Goal: Information Seeking & Learning: Learn about a topic

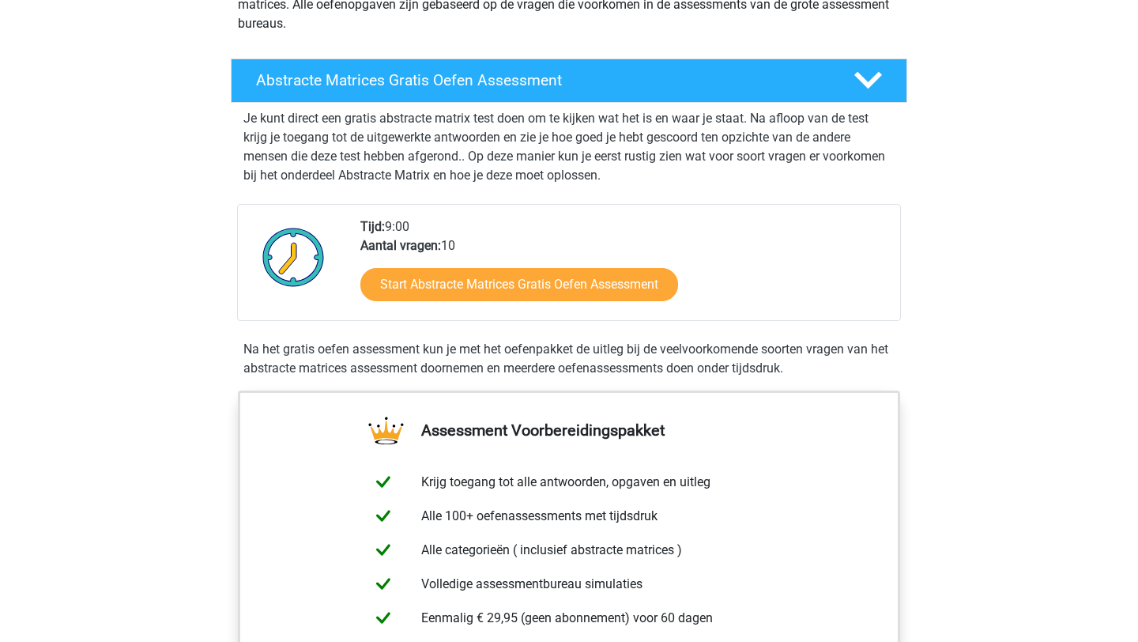
scroll to position [198, 0]
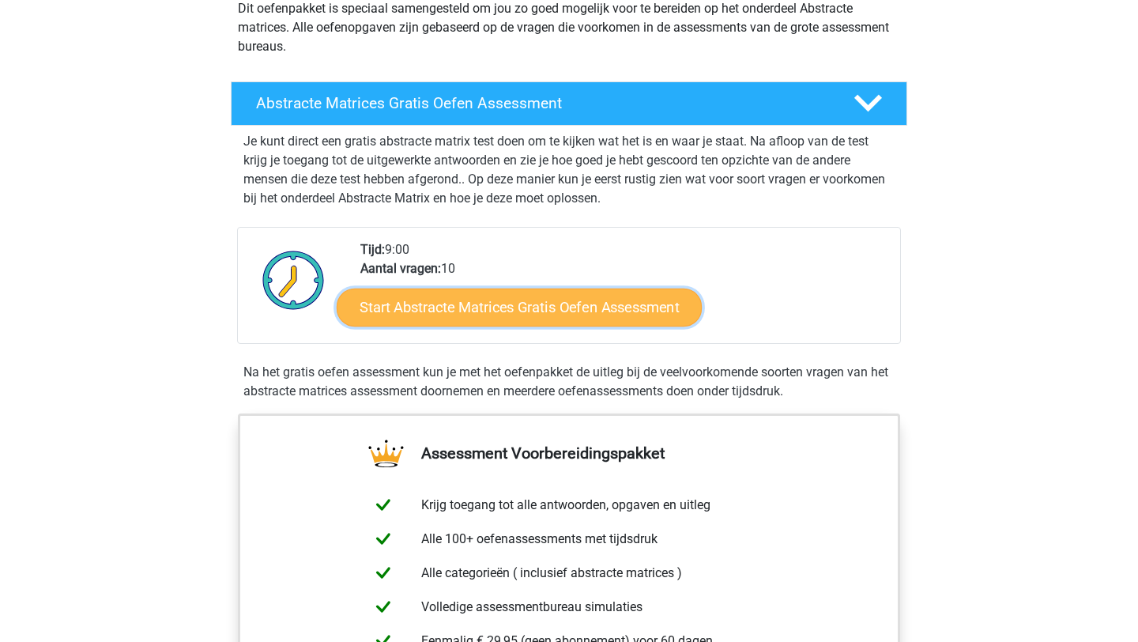
click at [505, 308] on link "Start Abstracte Matrices Gratis Oefen Assessment" at bounding box center [519, 307] width 365 height 38
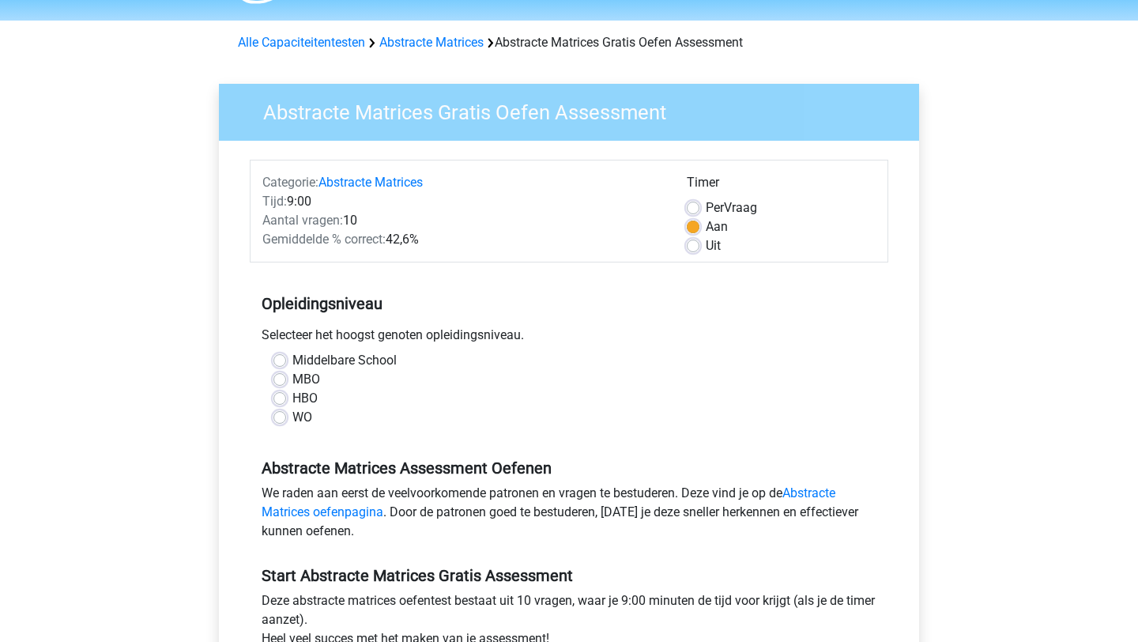
scroll to position [49, 0]
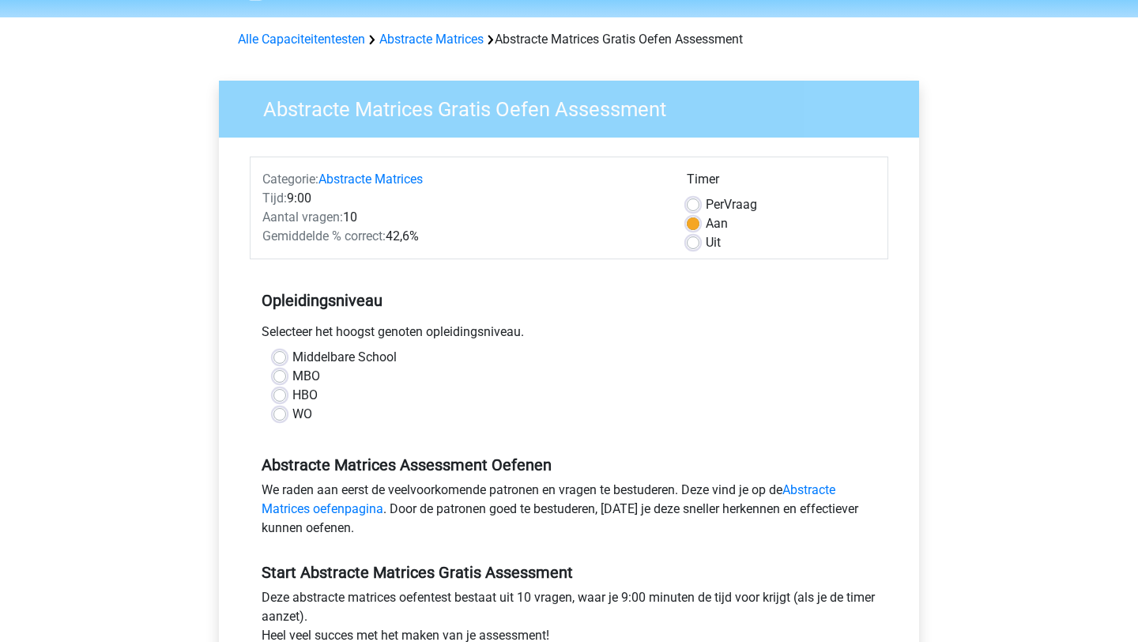
click at [302, 417] on label "WO" at bounding box center [302, 414] width 20 height 19
click at [286, 417] on input "WO" at bounding box center [279, 413] width 13 height 16
radio input "true"
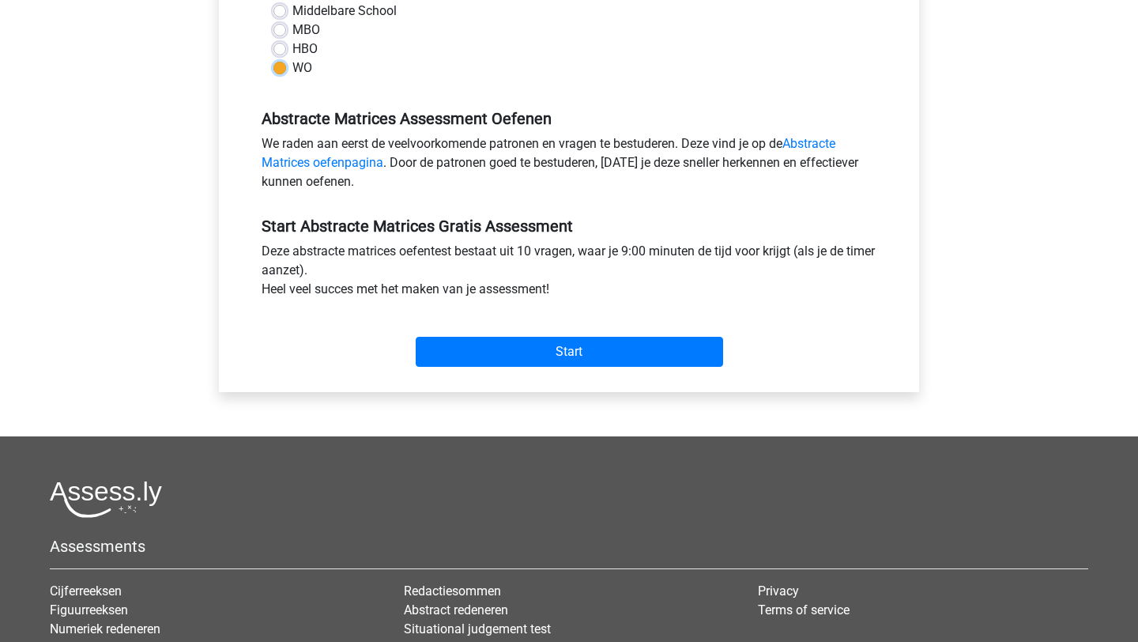
scroll to position [398, 0]
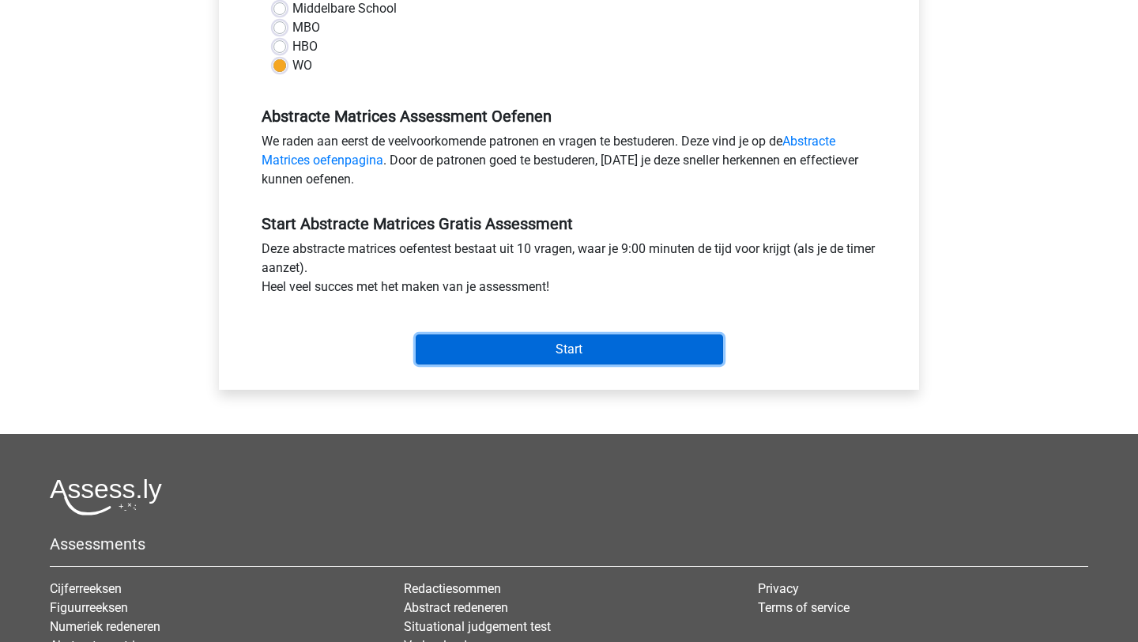
click at [541, 359] on input "Start" at bounding box center [569, 349] width 307 height 30
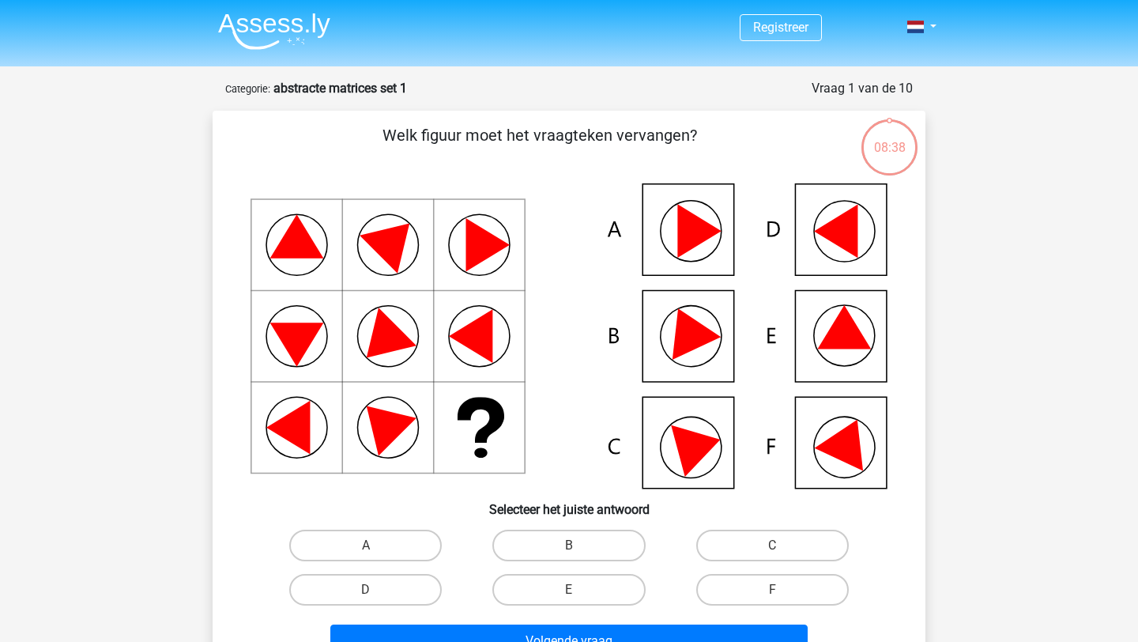
click at [670, 338] on icon at bounding box center [569, 335] width 637 height 305
click at [540, 549] on label "B" at bounding box center [568, 546] width 153 height 32
click at [569, 549] on input "B" at bounding box center [574, 550] width 10 height 10
radio input "true"
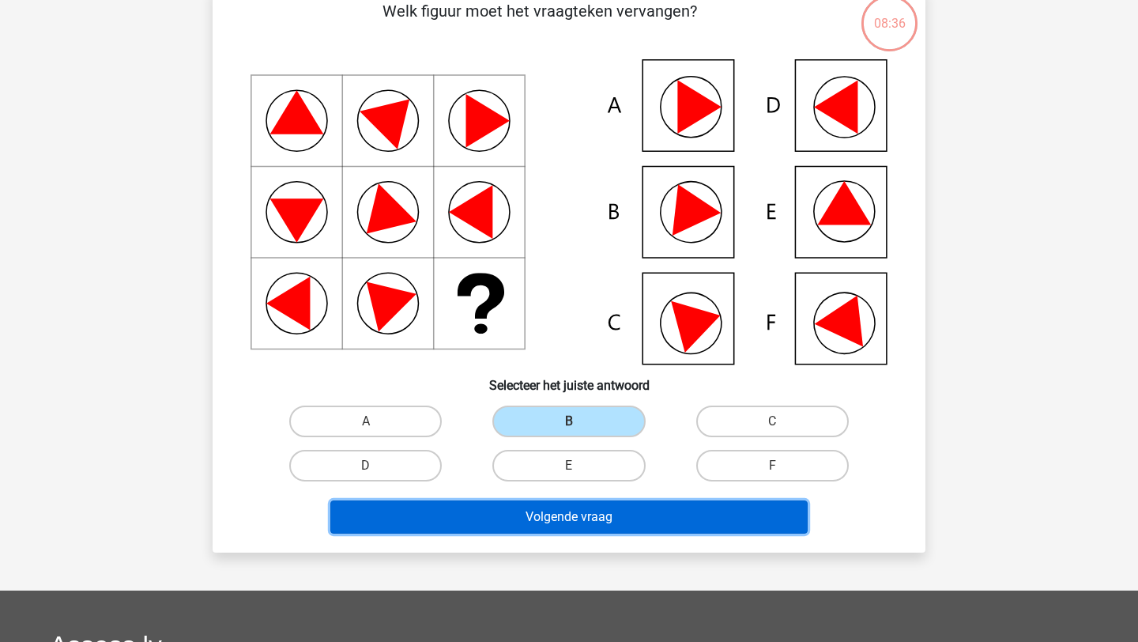
click at [579, 518] on button "Volgende vraag" at bounding box center [569, 516] width 478 height 33
